Goal: Ask a question

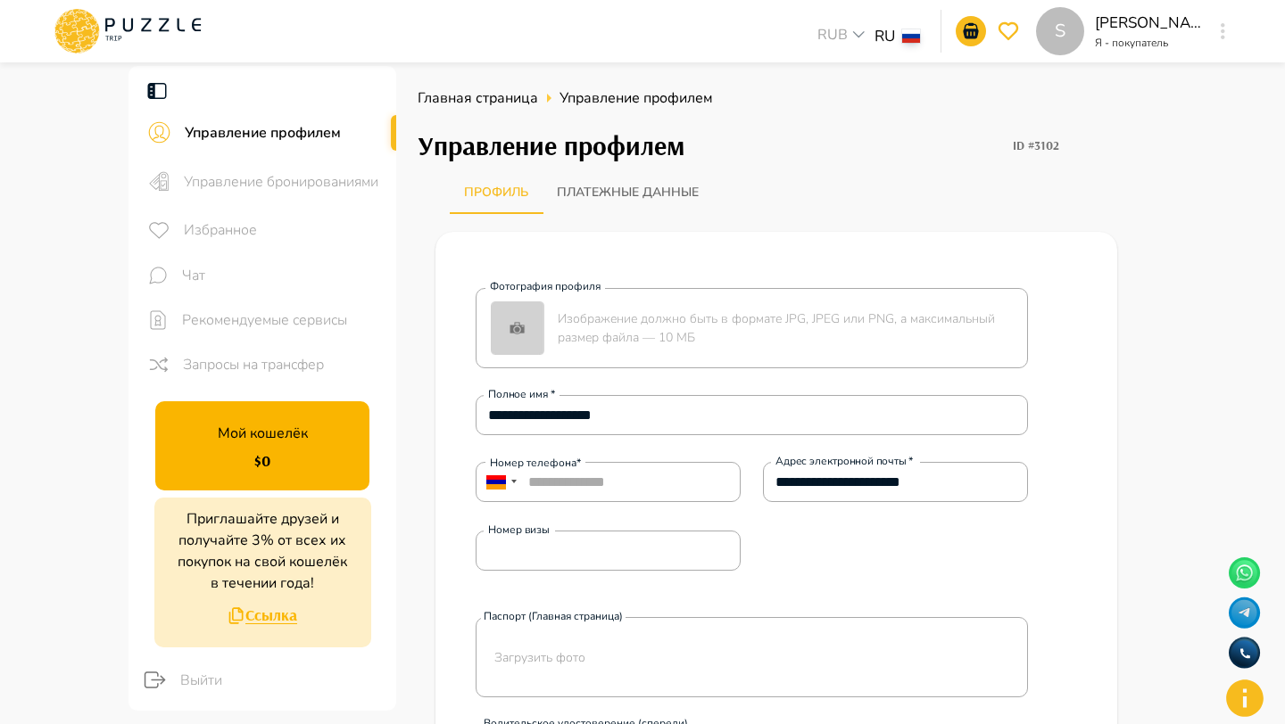
click at [1223, 18] on div "S" at bounding box center [1223, 31] width 21 height 32
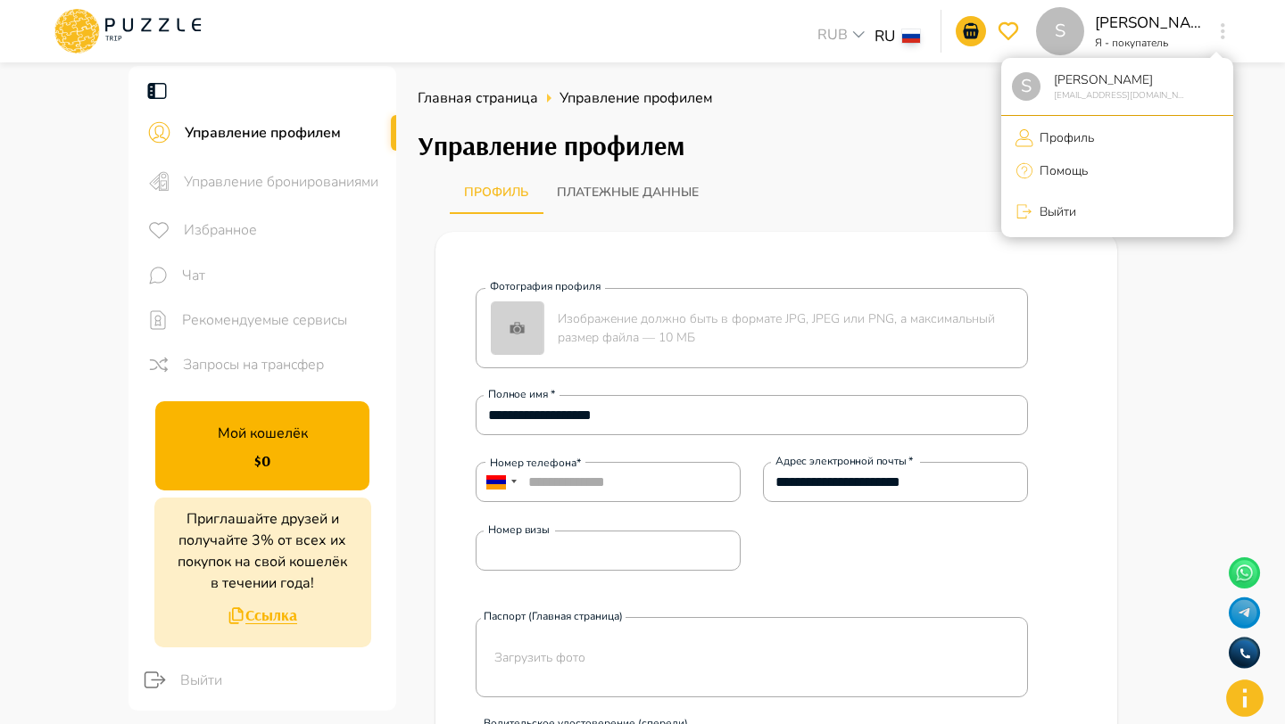
click at [1059, 160] on li "Помощь" at bounding box center [1117, 171] width 232 height 37
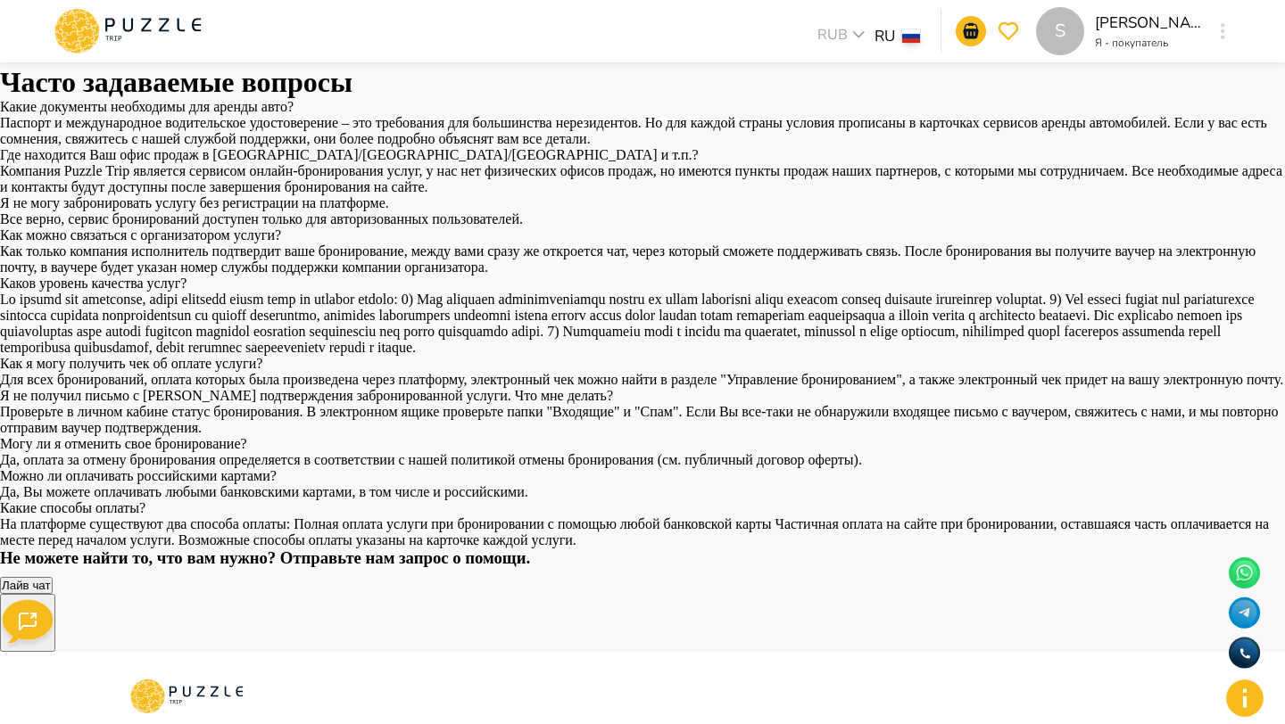
click at [734, 75] on h1 "Часто задаваемые вопросы" at bounding box center [642, 82] width 1285 height 33
click at [734, 79] on h1 "Часто задаваемые вопросы" at bounding box center [642, 82] width 1285 height 33
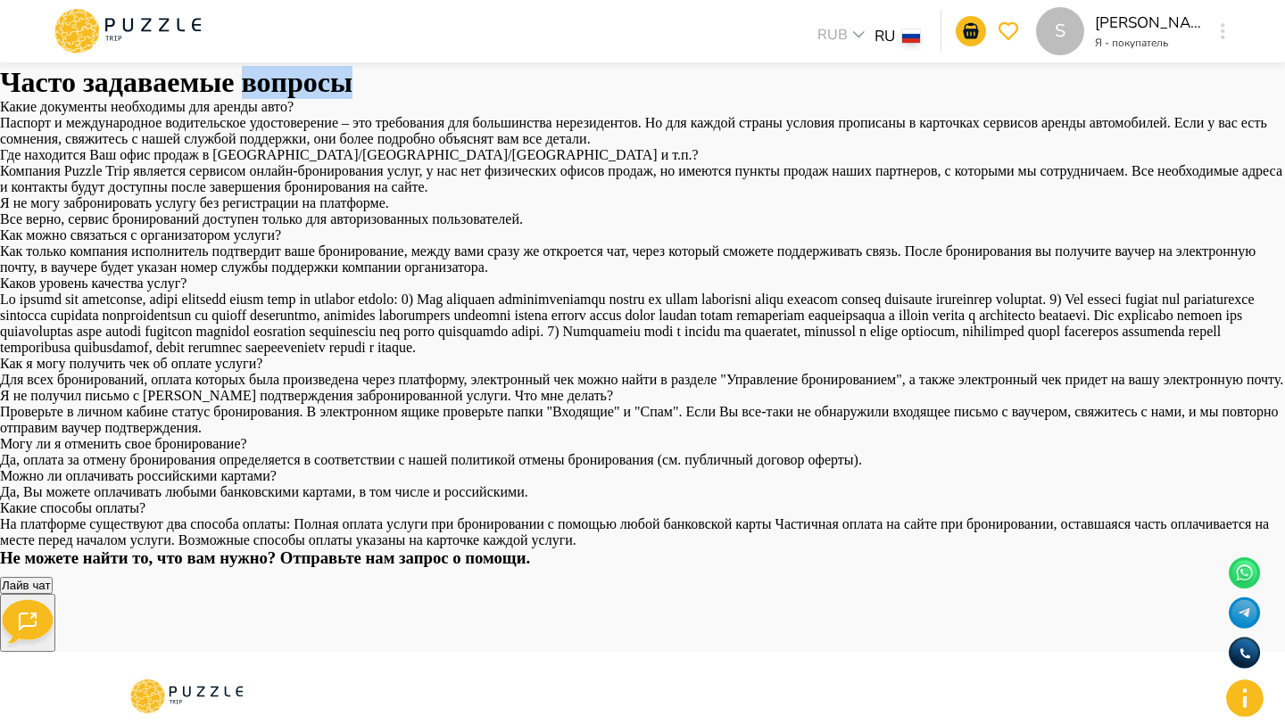
click at [734, 79] on h1 "Часто задаваемые вопросы" at bounding box center [642, 82] width 1285 height 33
copy h1 "Часто задаваемые вопросы"
click at [1220, 28] on button "button" at bounding box center [1222, 31] width 13 height 25
